Goal: Find specific fact: Find specific fact

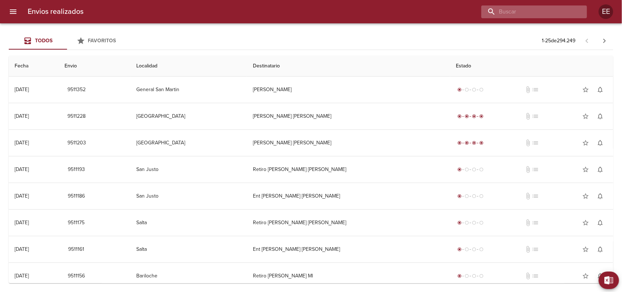
click at [530, 14] on input "buscar" at bounding box center [527, 11] width 93 height 13
paste input "[PERSON_NAME]"
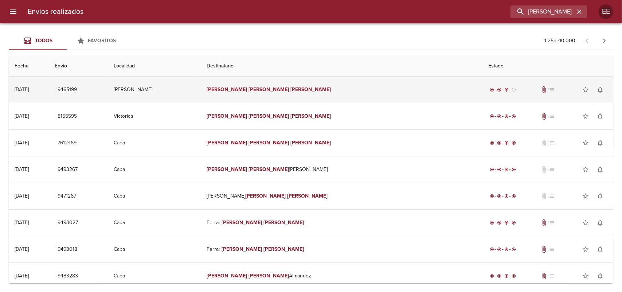
click at [343, 86] on td "[PERSON_NAME]" at bounding box center [341, 89] width 281 height 26
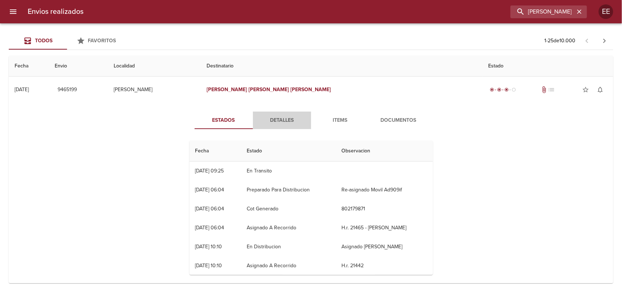
click at [282, 117] on span "Detalles" at bounding box center [282, 120] width 50 height 9
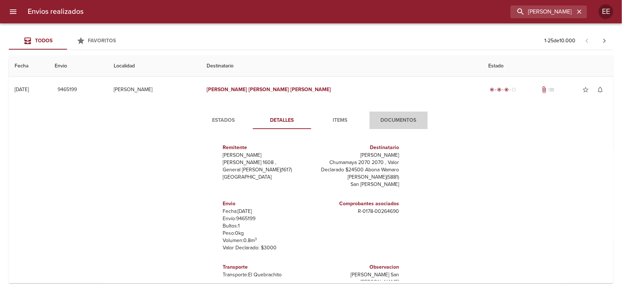
click at [413, 126] on button "Documentos" at bounding box center [398, 119] width 58 height 17
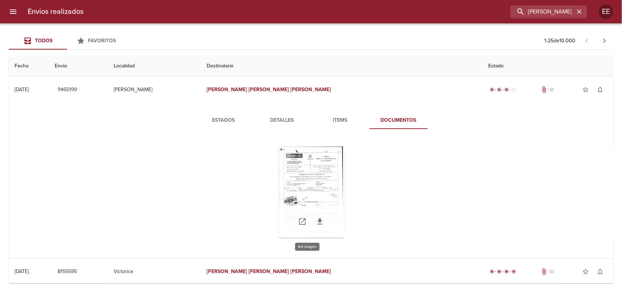
click at [288, 177] on div "Tabla de envíos del cliente" at bounding box center [311, 191] width 66 height 91
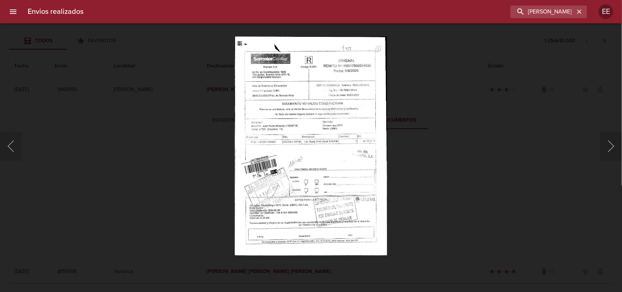
click at [288, 177] on img "Lightbox" at bounding box center [311, 145] width 152 height 219
click at [411, 142] on div "Lightbox" at bounding box center [311, 146] width 622 height 292
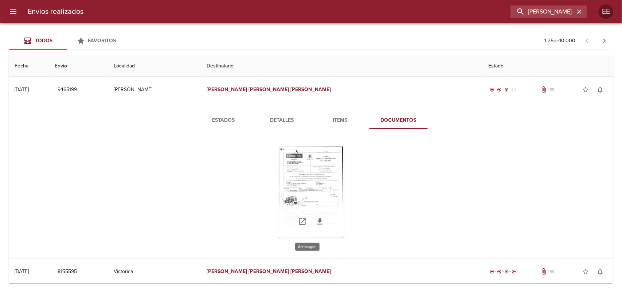
click at [304, 148] on div "Tabla de envíos del cliente" at bounding box center [311, 191] width 66 height 91
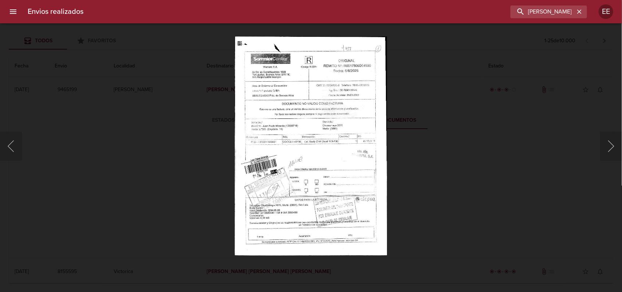
click at [328, 102] on img "Lightbox" at bounding box center [311, 145] width 152 height 219
click at [342, 78] on img "Lightbox" at bounding box center [311, 145] width 152 height 219
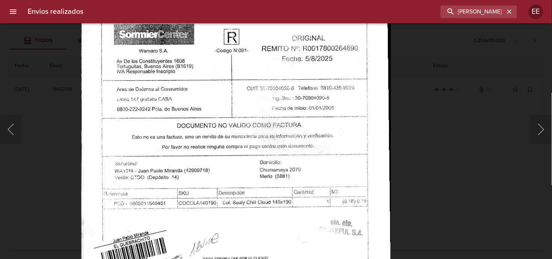
click at [308, 59] on img "Lightbox" at bounding box center [236, 212] width 310 height 446
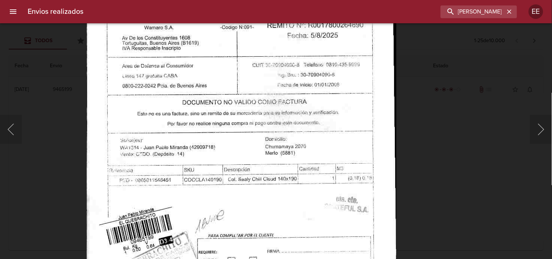
click at [315, 29] on img "Lightbox" at bounding box center [242, 188] width 310 height 446
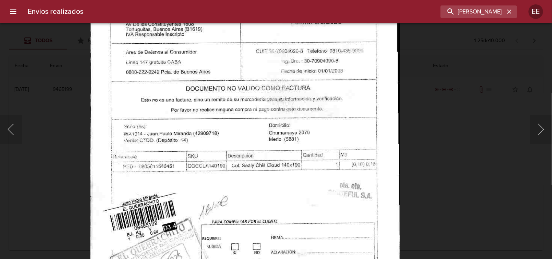
click at [275, 48] on img "Lightbox" at bounding box center [245, 175] width 310 height 446
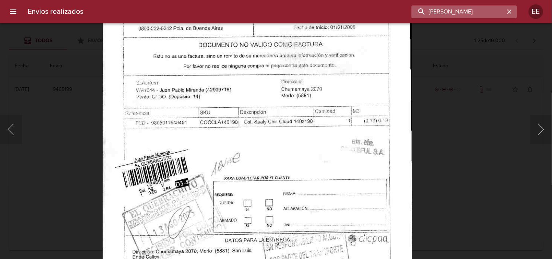
click at [482, 8] on input "[PERSON_NAME]" at bounding box center [458, 11] width 93 height 13
paste input "[PERSON_NAME] [PERSON_NAME]"
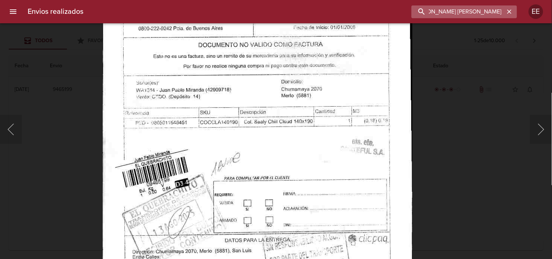
type input "[PERSON_NAME] [PERSON_NAME]"
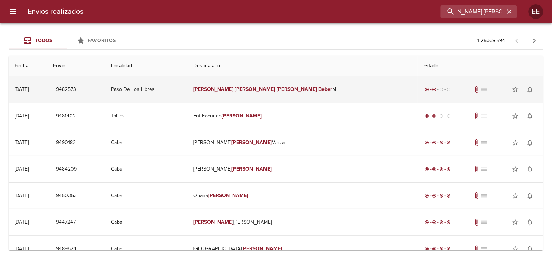
scroll to position [0, 0]
click at [300, 82] on td "[PERSON_NAME] [PERSON_NAME] M" at bounding box center [303, 89] width 230 height 26
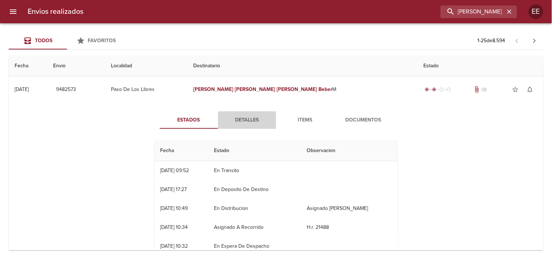
click at [249, 116] on span "Detalles" at bounding box center [247, 120] width 50 height 9
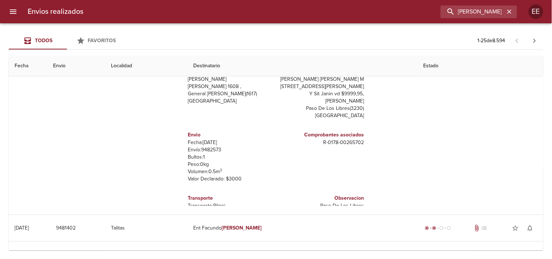
scroll to position [18, 0]
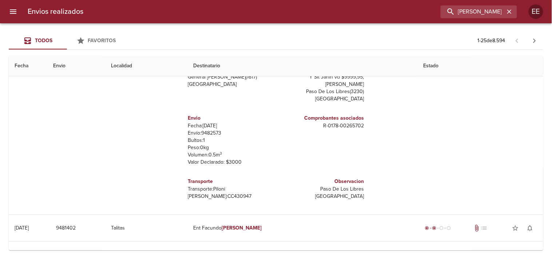
click at [202, 197] on p "[PERSON_NAME]: CC430947" at bounding box center [230, 196] width 85 height 7
copy p "CC430947"
